Goal: Information Seeking & Learning: Understand process/instructions

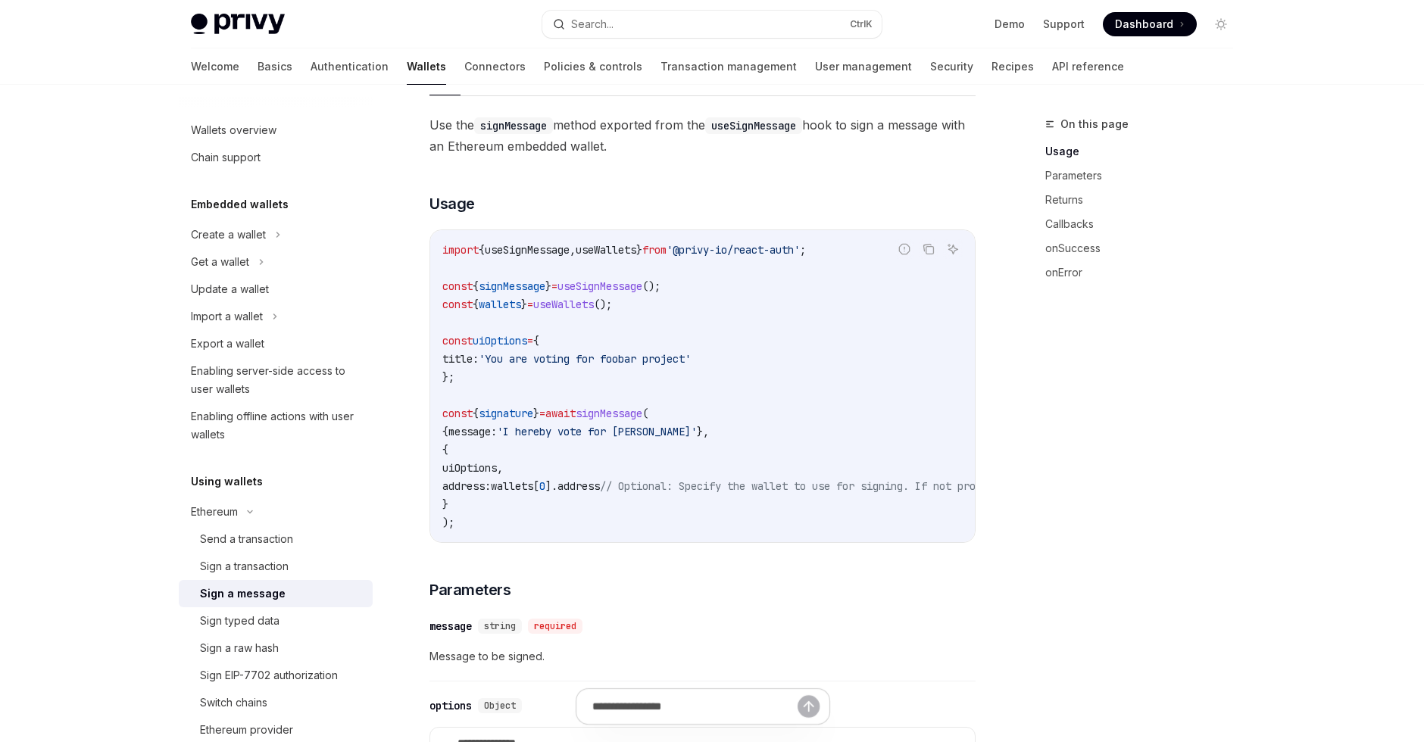
scroll to position [802, 0]
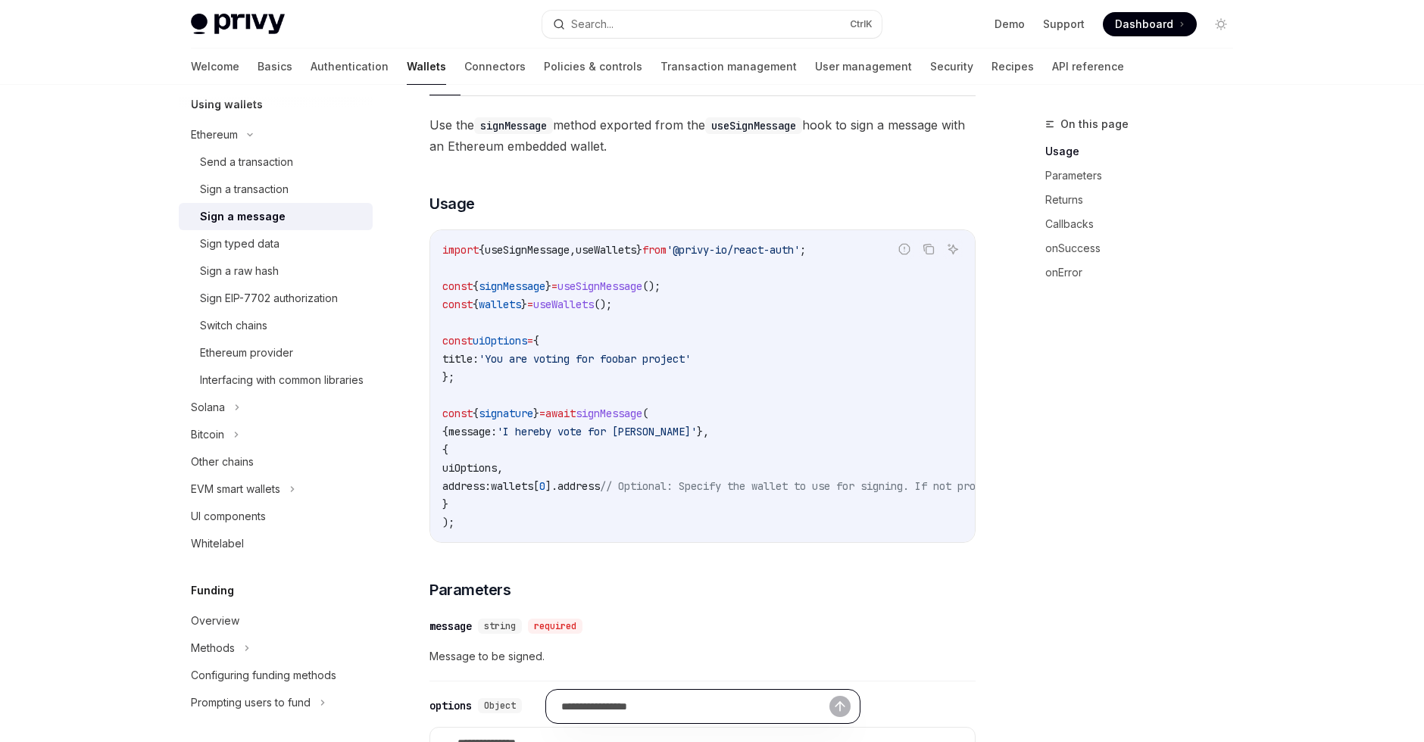
drag, startPoint x: 624, startPoint y: 709, endPoint x: 639, endPoint y: 710, distance: 15.2
click at [639, 710] on input "text" at bounding box center [695, 706] width 268 height 33
type input "**********"
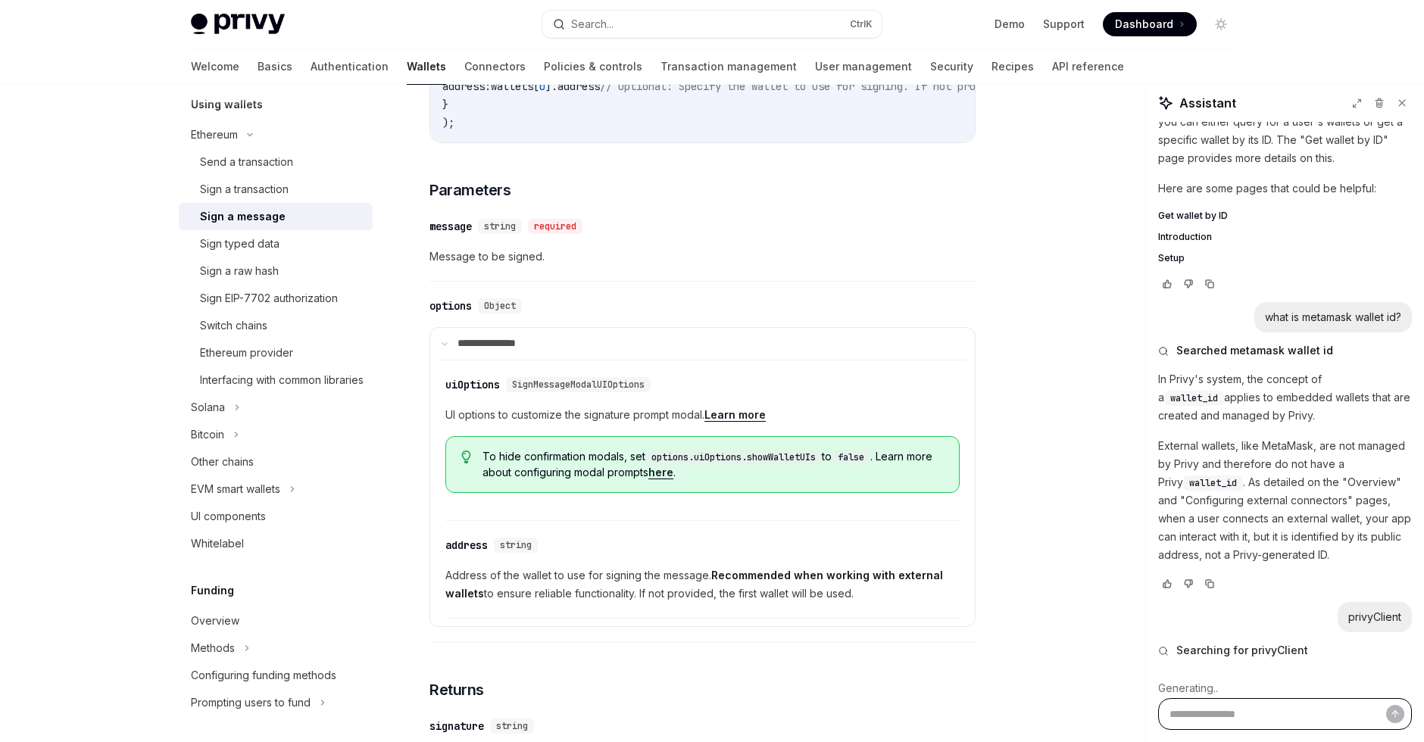
scroll to position [908, 0]
click at [313, 341] on link "Ethereum provider" at bounding box center [276, 352] width 194 height 27
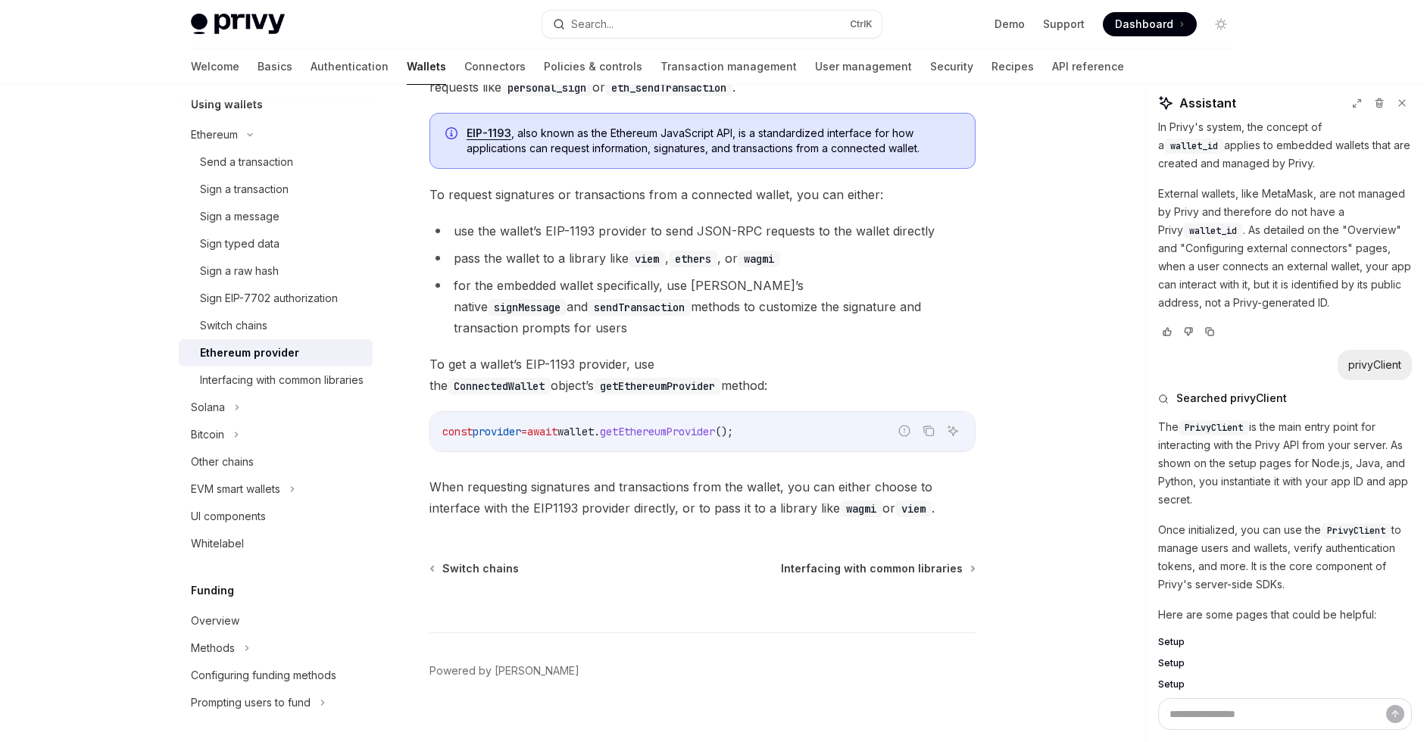
scroll to position [1180, 0]
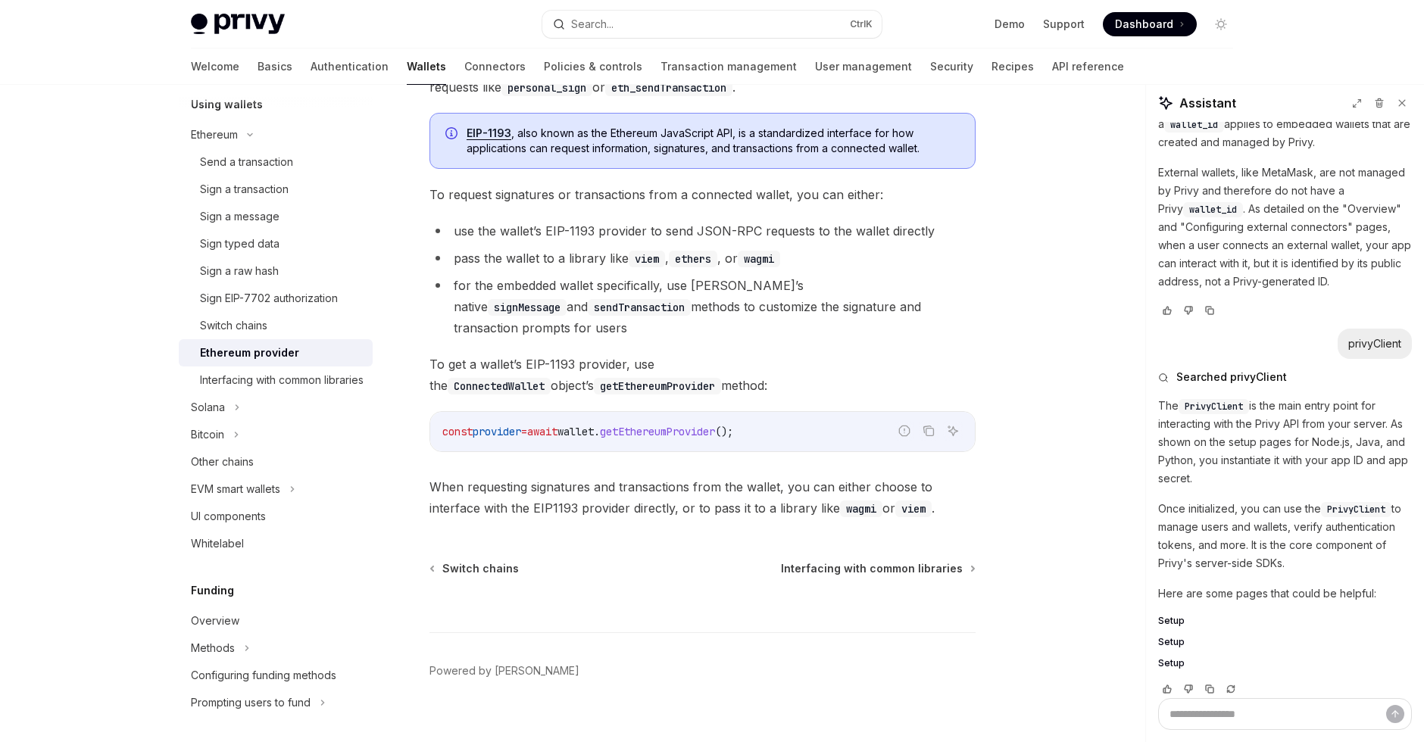
click at [1161, 615] on span "Setup" at bounding box center [1171, 621] width 27 height 12
type textarea "*"
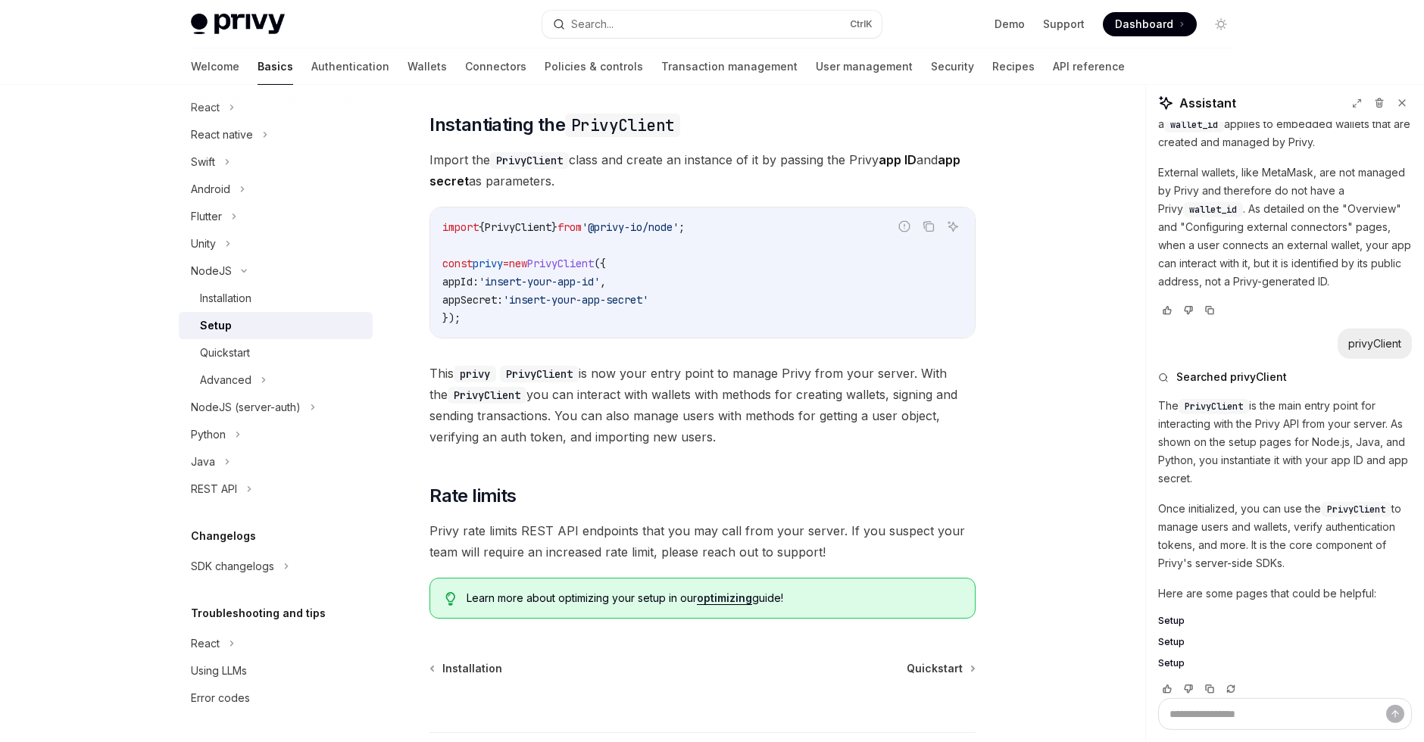
scroll to position [400, 0]
click at [928, 232] on icon "Copy the contents from the code block" at bounding box center [928, 229] width 12 height 12
click at [226, 104] on div at bounding box center [276, 97] width 194 height 24
click at [223, 108] on div at bounding box center [276, 97] width 194 height 24
click at [239, 114] on div "React" at bounding box center [276, 107] width 194 height 27
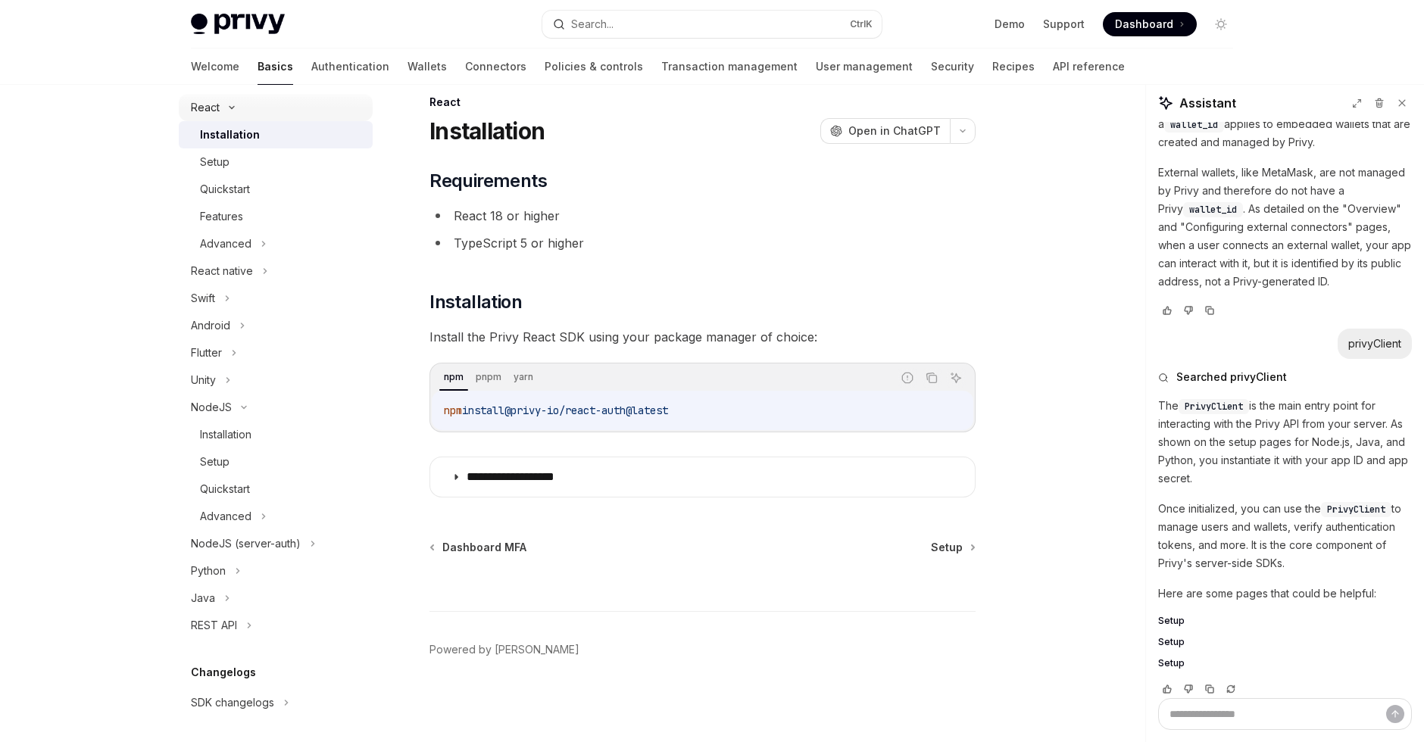
scroll to position [22, 0]
click at [253, 246] on div "Advanced" at bounding box center [276, 243] width 194 height 27
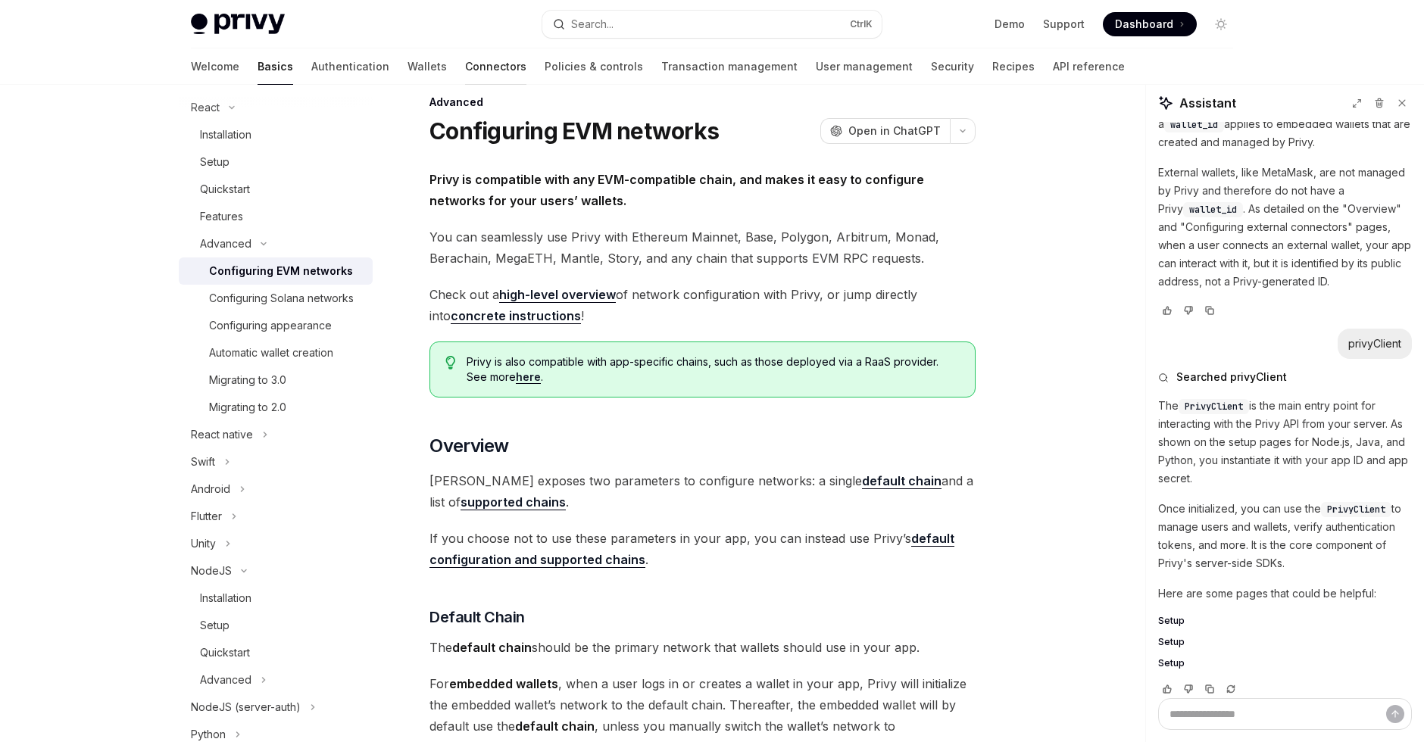
click at [465, 65] on link "Connectors" at bounding box center [495, 66] width 61 height 36
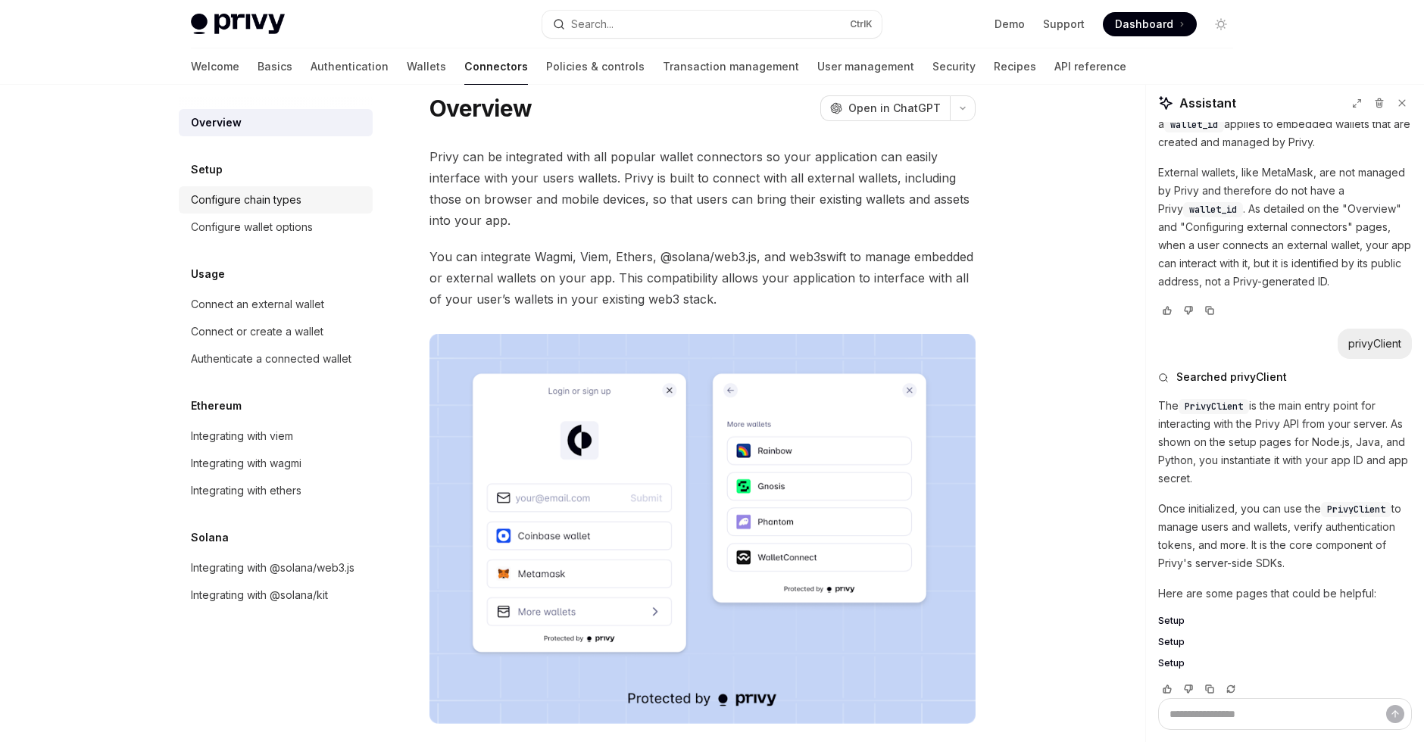
click at [299, 204] on div "Configure chain types" at bounding box center [246, 200] width 111 height 18
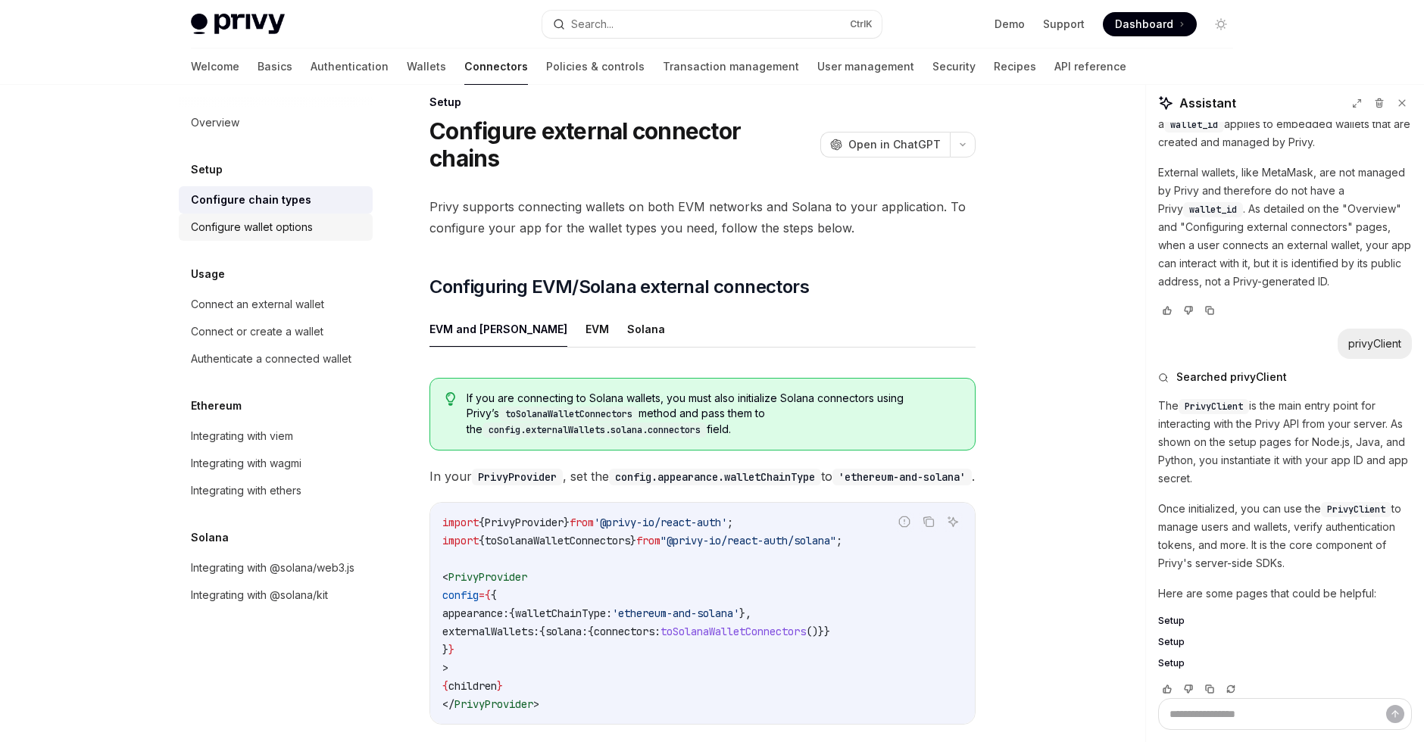
click at [302, 230] on div "Configure wallet options" at bounding box center [252, 227] width 122 height 18
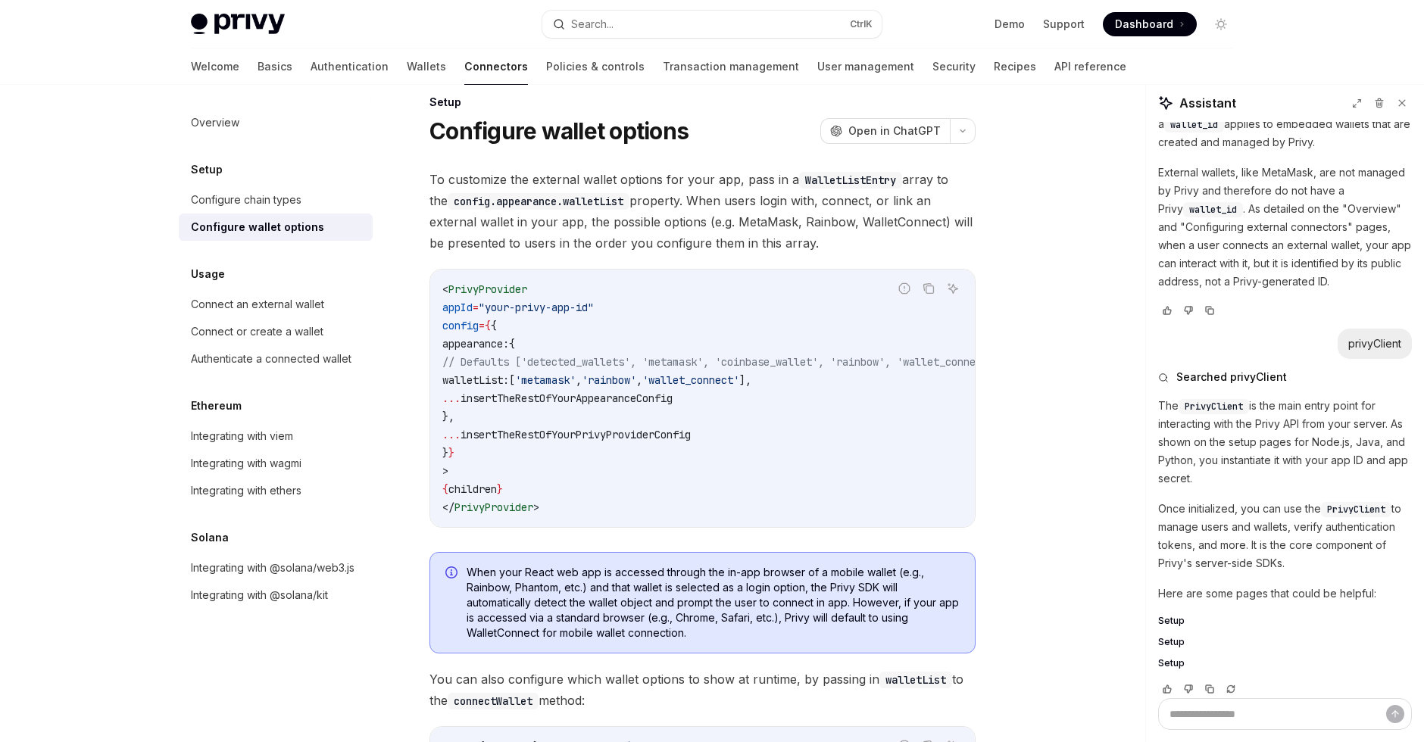
click at [691, 438] on span "insertTheRestOfYourPrivyProviderConfig" at bounding box center [575, 435] width 230 height 14
click at [691, 437] on span "insertTheRestOfYourPrivyProviderConfig" at bounding box center [575, 435] width 230 height 14
click at [703, 480] on code "< PrivyProvider appId = "your-privy-app-id" config = { { appearance: { // Defau…" at bounding box center [739, 398] width 594 height 236
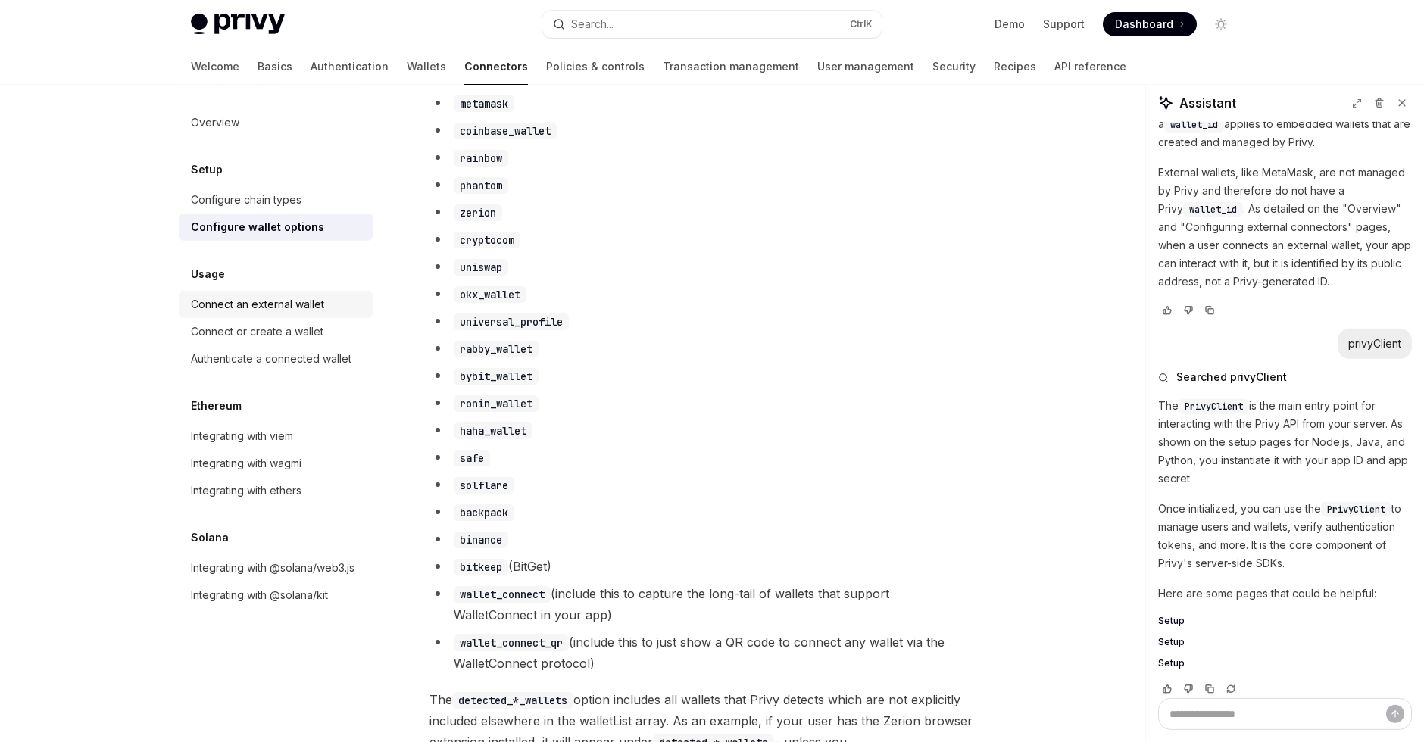
scroll to position [922, 0]
click at [243, 341] on link "Connect or create a wallet" at bounding box center [276, 331] width 194 height 27
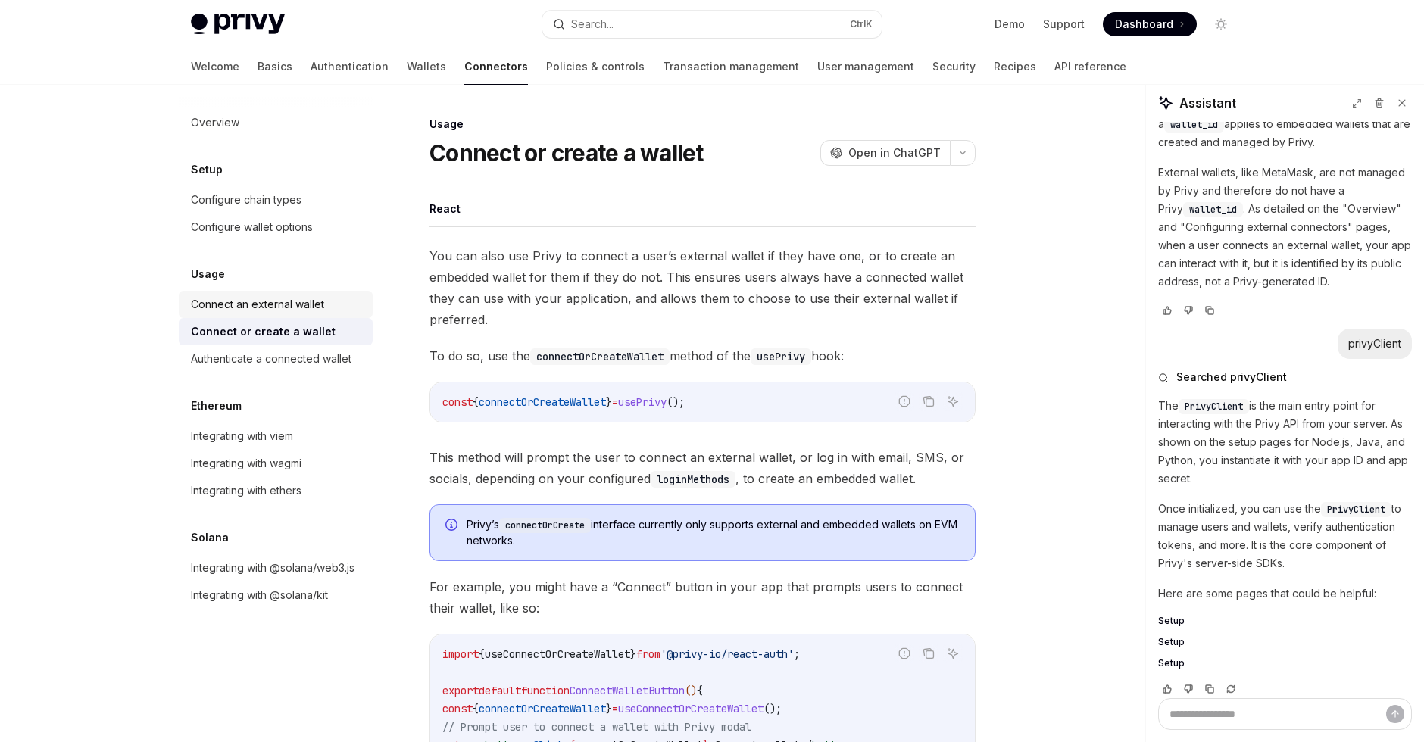
click at [242, 306] on div "Connect an external wallet" at bounding box center [257, 304] width 133 height 18
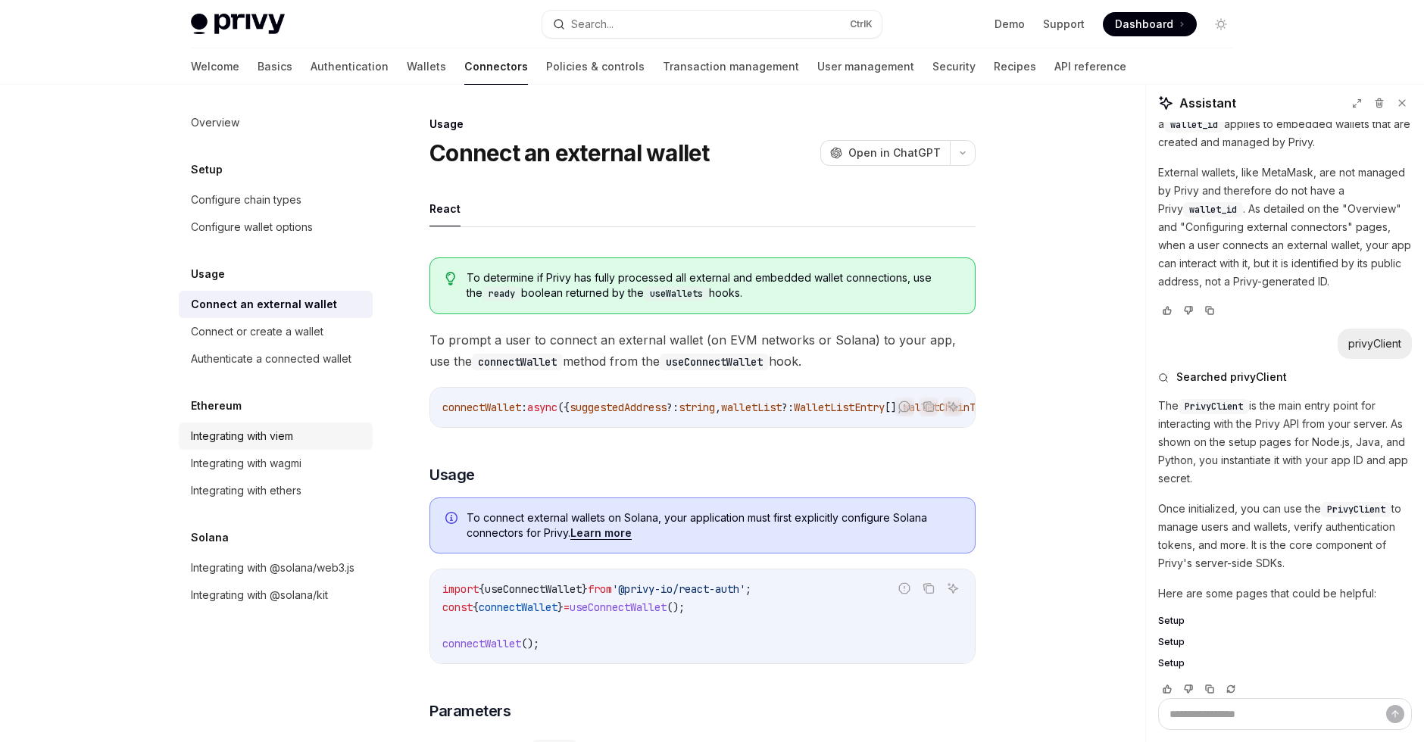
click at [270, 435] on div "Integrating with viem" at bounding box center [242, 436] width 102 height 18
type textarea "*"
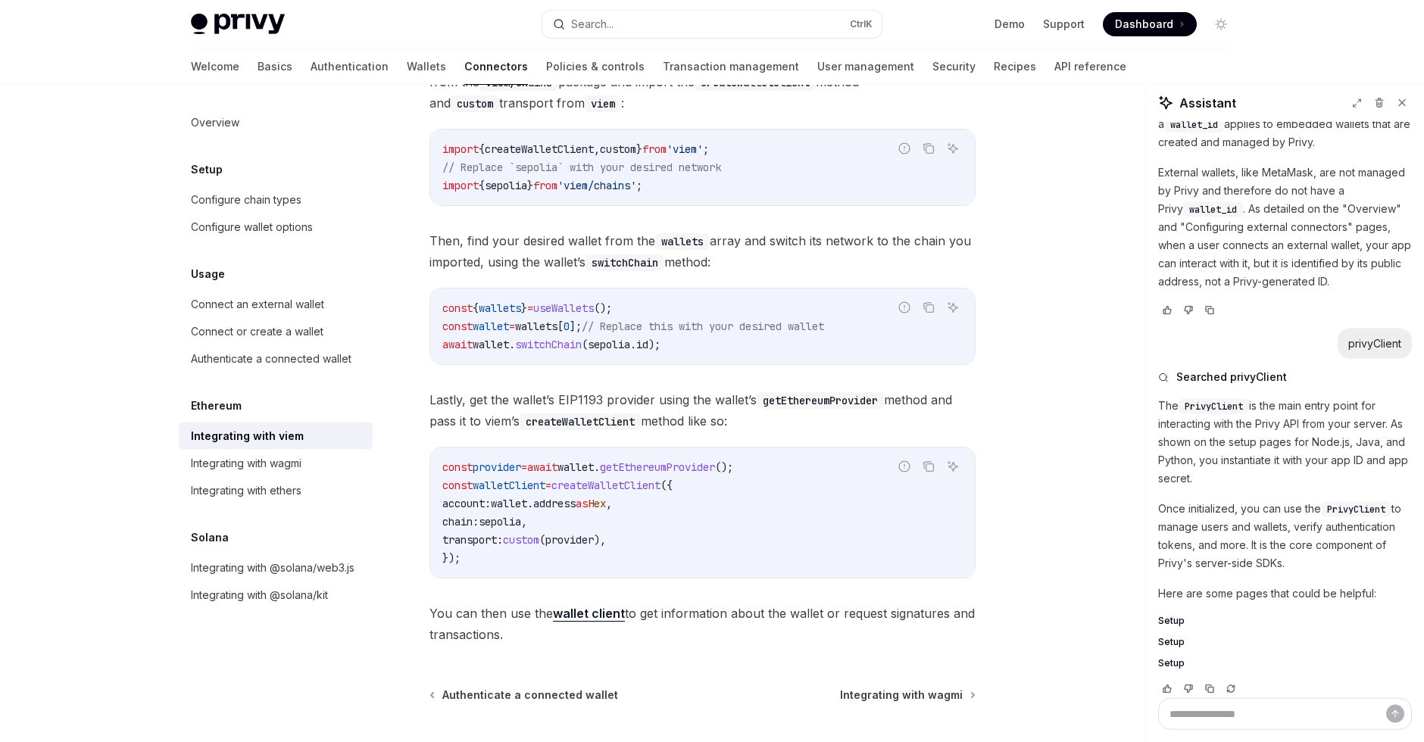
scroll to position [200, 0]
click at [728, 516] on code "const provider = await wallet . getEthereumProvider (); const walletClient = cr…" at bounding box center [702, 511] width 520 height 109
click at [729, 545] on code "const provider = await wallet . getEthereumProvider (); const walletClient = cr…" at bounding box center [702, 511] width 520 height 109
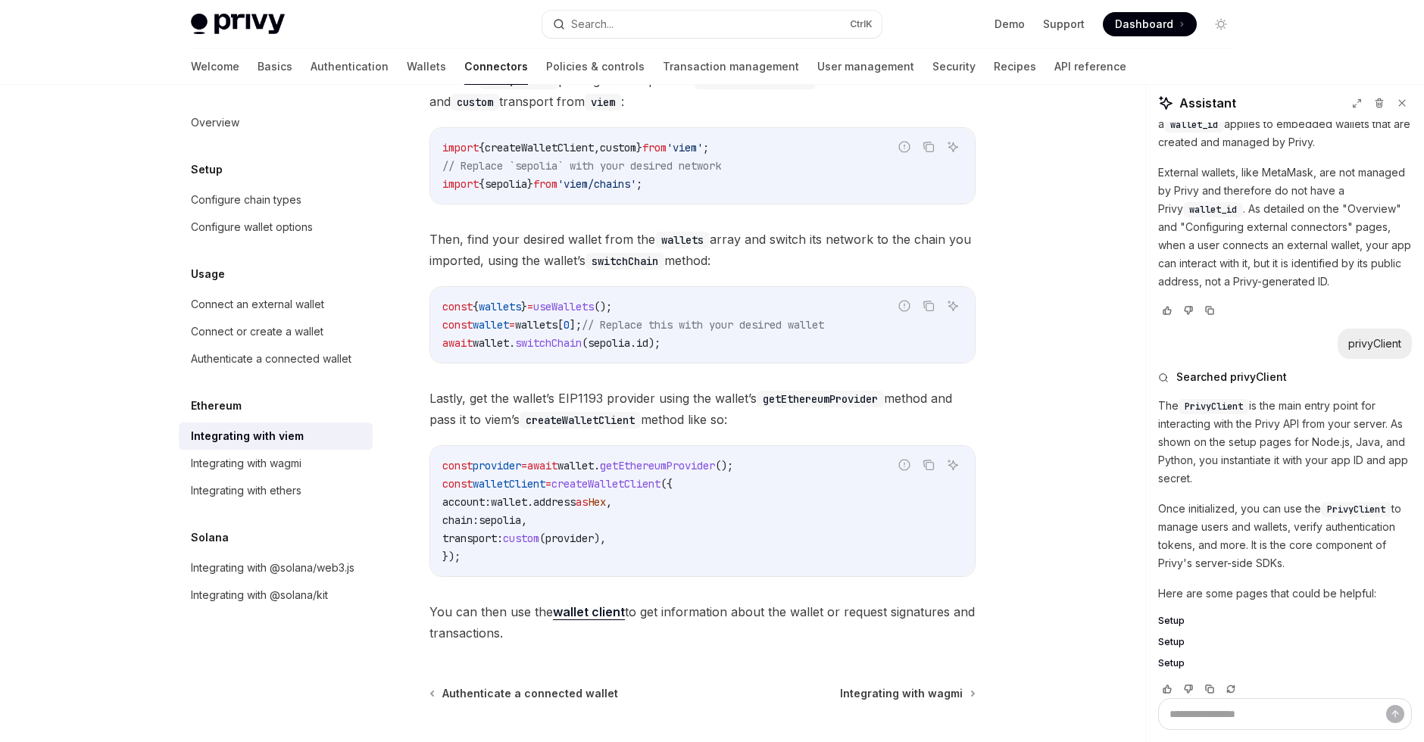
click at [707, 466] on span "getEthereumProvider" at bounding box center [657, 466] width 115 height 14
copy span "const provider = await wallet . getEthereumProvider ();"
click at [599, 317] on code "const { wallets } = useWallets (); const wallet = wallets [ 0 ]; // Replace thi…" at bounding box center [702, 325] width 520 height 55
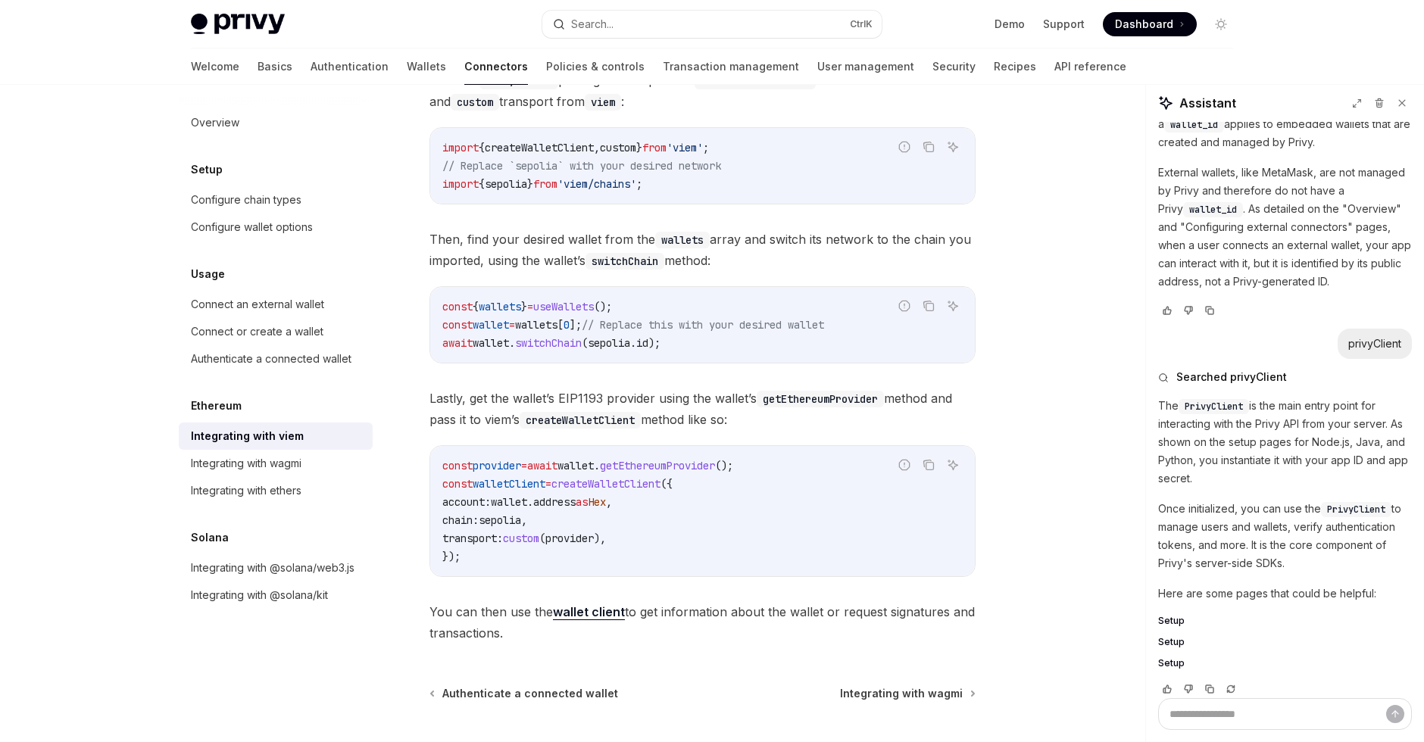
click at [554, 325] on span "wallets" at bounding box center [536, 325] width 42 height 14
copy code "const wallet = wallets [ 0 ]; // Replace this with your desired wallet"
drag, startPoint x: 730, startPoint y: 341, endPoint x: 440, endPoint y: 322, distance: 290.7
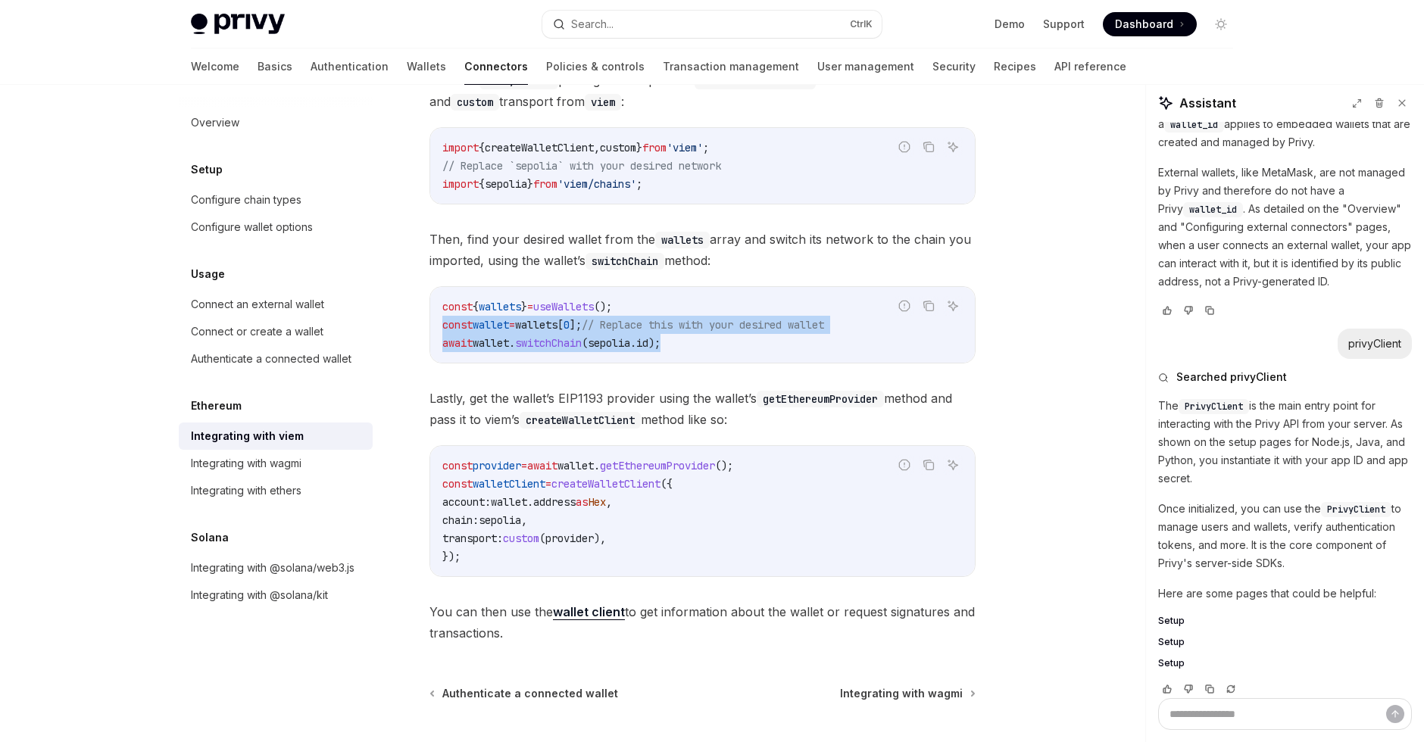
click at [440, 322] on div "const { wallets } = useWallets (); const wallet = wallets [ 0 ]; // Replace thi…" at bounding box center [702, 325] width 544 height 76
copy code "const wallet = wallets [ 0 ]; // Replace this with your desired wallet await wa…"
click at [488, 472] on span "provider" at bounding box center [496, 466] width 48 height 14
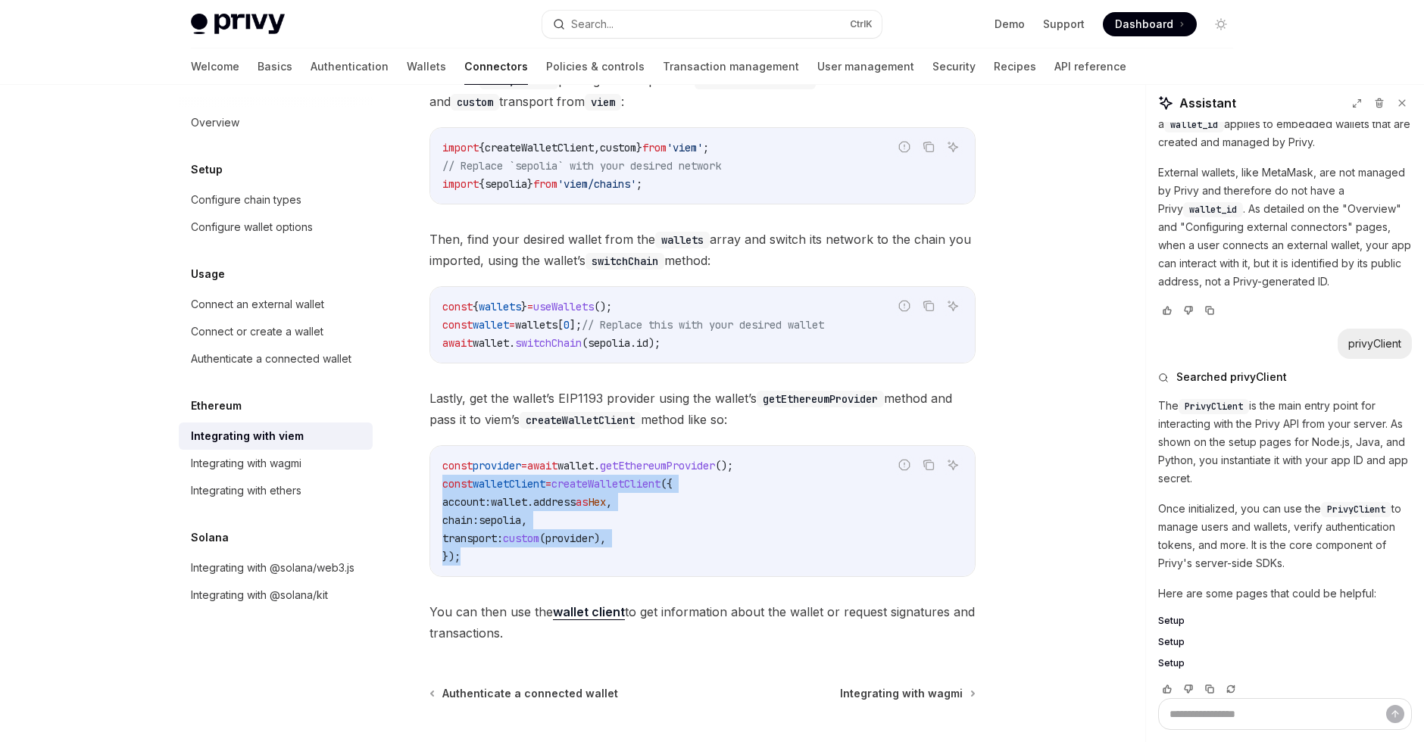
drag, startPoint x: 444, startPoint y: 483, endPoint x: 498, endPoint y: 557, distance: 92.1
click at [498, 557] on code "const provider = await wallet . getEthereumProvider (); const walletClient = cr…" at bounding box center [702, 511] width 520 height 109
copy code "const walletClient = createWalletClient ({ account: wallet . address as Hex , c…"
click at [783, 491] on code "const provider = await wallet . getEthereumProvider (); const walletClient = cr…" at bounding box center [702, 511] width 520 height 109
